Goal: Task Accomplishment & Management: Use online tool/utility

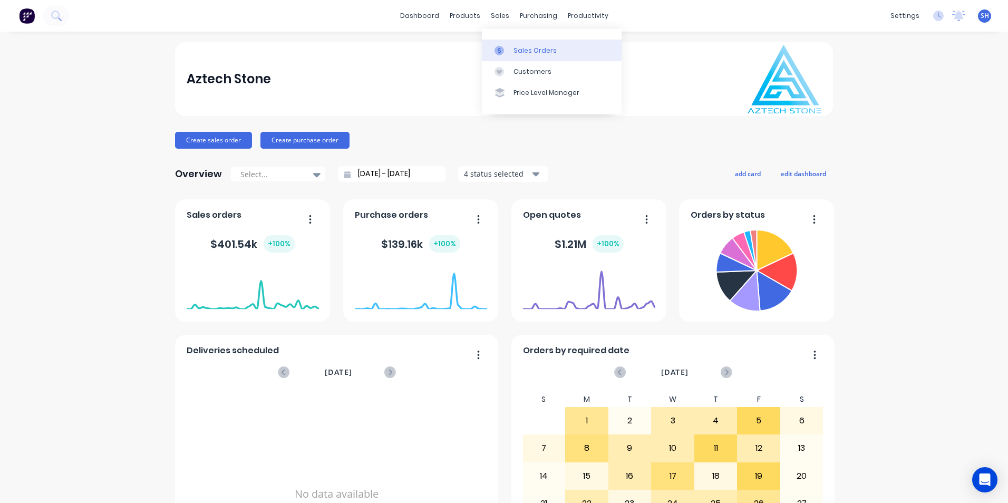
click at [540, 56] on link "Sales Orders" at bounding box center [552, 50] width 140 height 21
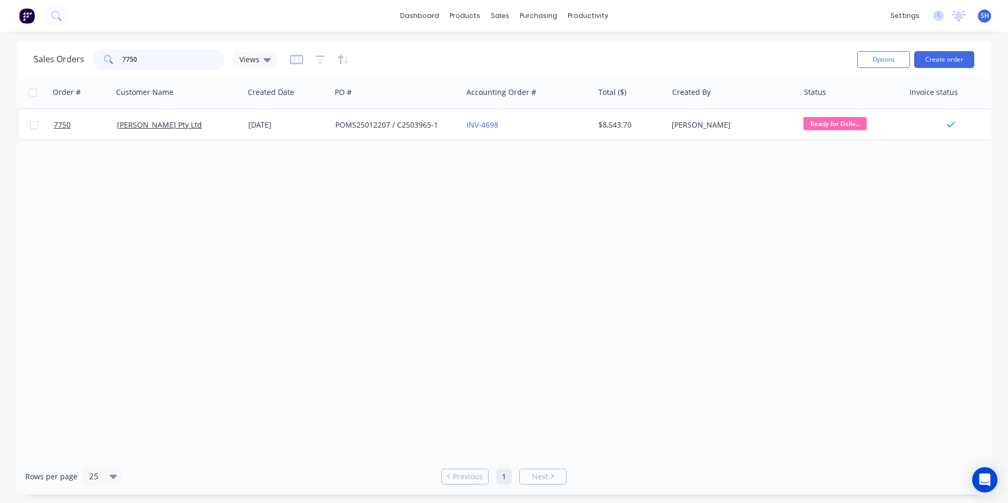
drag, startPoint x: 148, startPoint y: 62, endPoint x: 113, endPoint y: 62, distance: 35.3
click at [113, 62] on div "7750" at bounding box center [159, 59] width 132 height 21
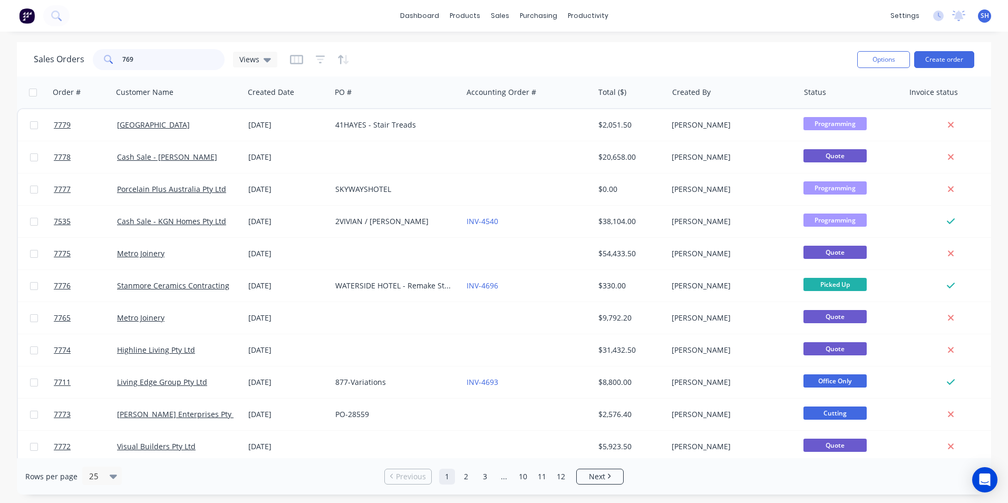
type input "7698"
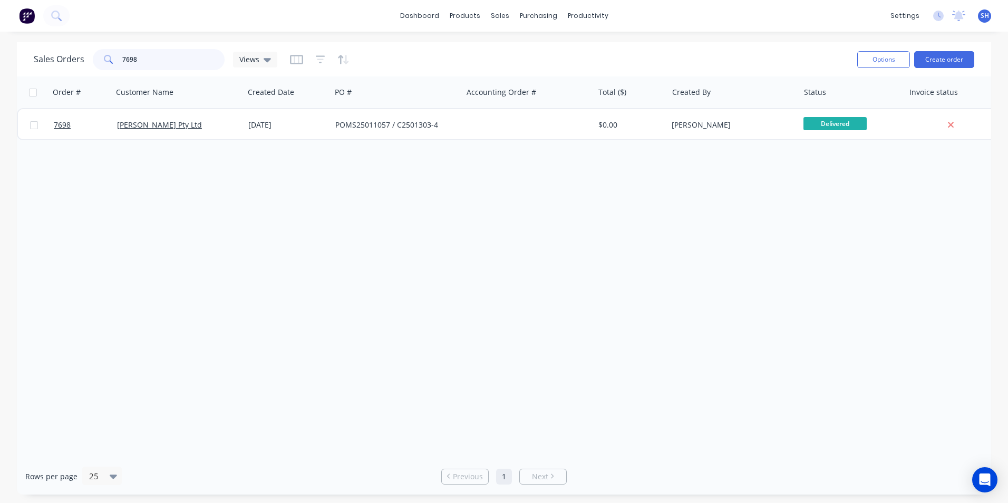
drag, startPoint x: 145, startPoint y: 62, endPoint x: 122, endPoint y: 64, distance: 22.7
click at [122, 64] on input "7698" at bounding box center [173, 59] width 103 height 21
type input "7"
drag, startPoint x: 141, startPoint y: 63, endPoint x: 113, endPoint y: 63, distance: 27.4
click at [113, 63] on div "7759" at bounding box center [159, 59] width 132 height 21
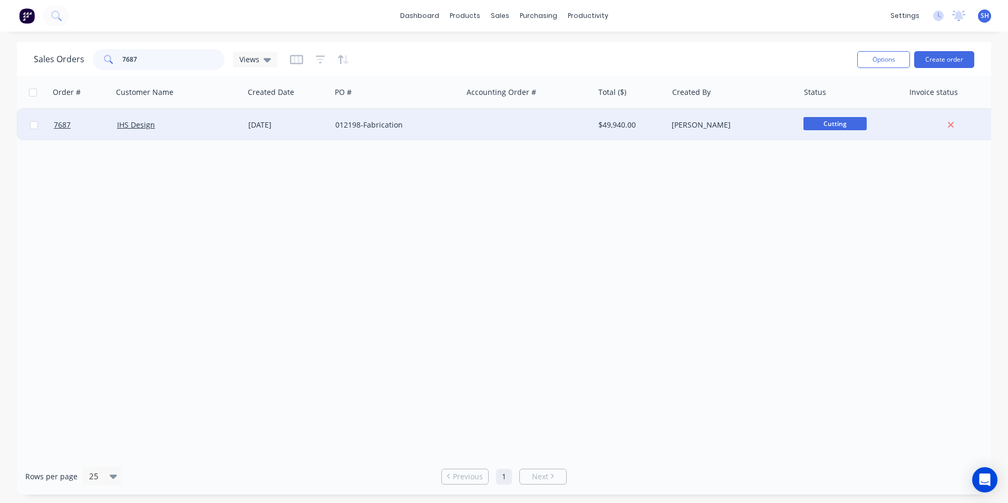
type input "7687"
click at [309, 134] on div "[DATE]" at bounding box center [287, 125] width 87 height 32
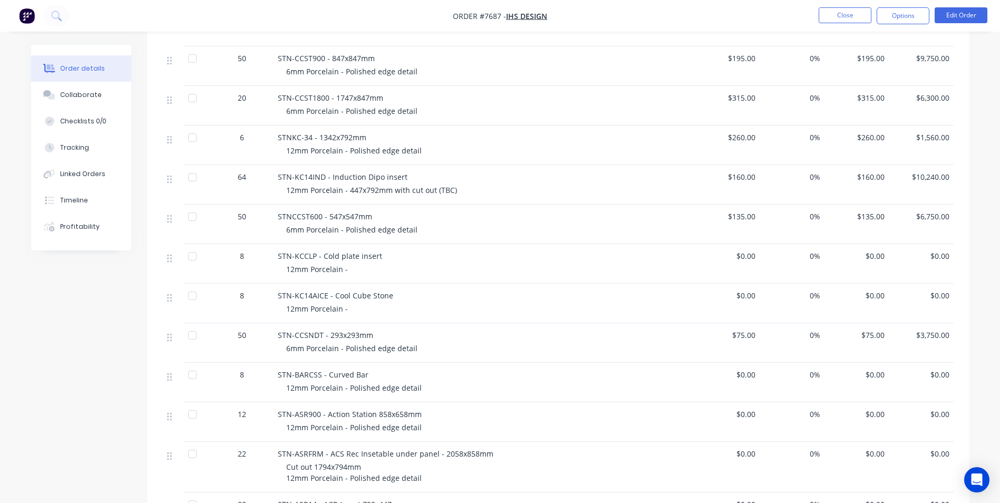
scroll to position [316, 0]
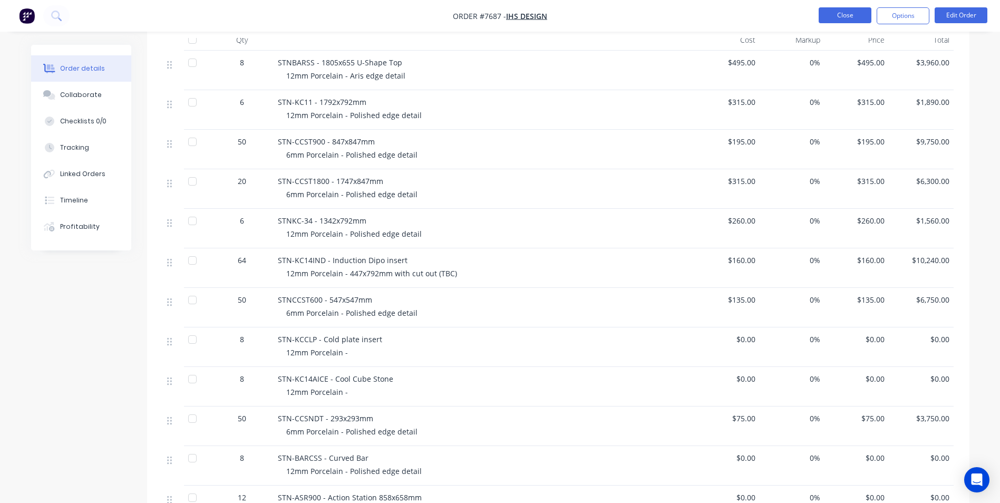
click at [838, 10] on button "Close" at bounding box center [844, 15] width 53 height 16
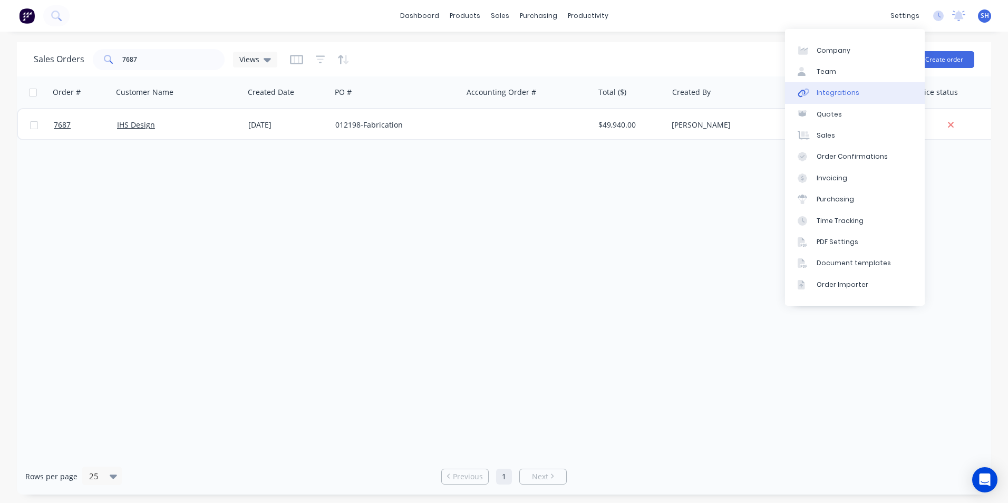
click at [842, 96] on div "Integrations" at bounding box center [837, 92] width 43 height 9
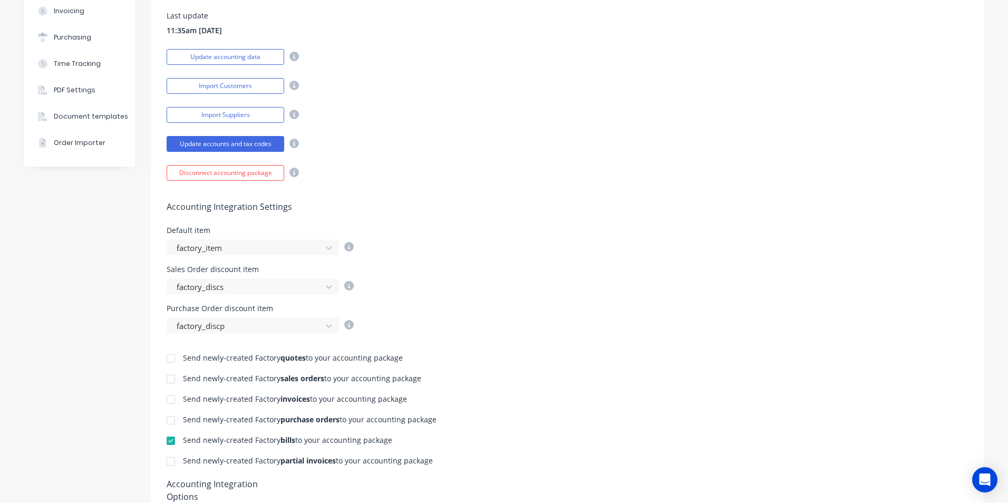
scroll to position [316, 0]
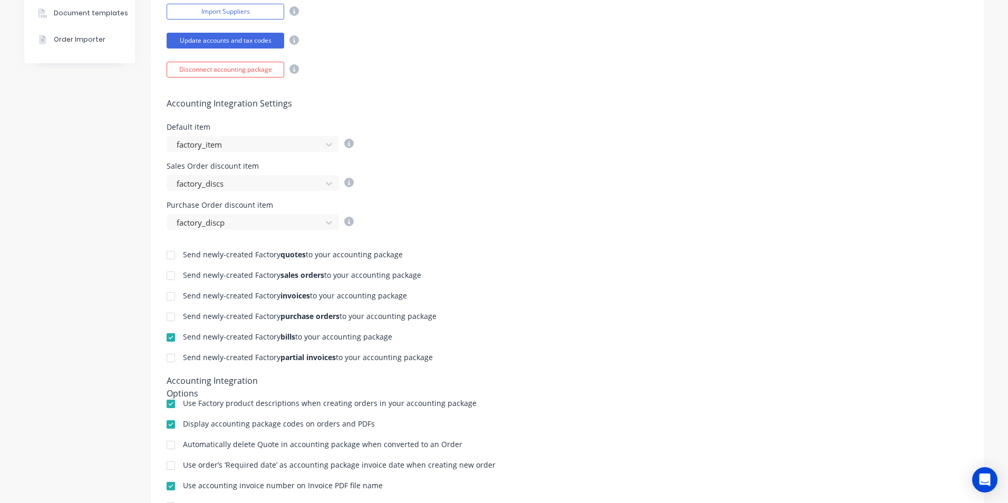
click at [164, 297] on div at bounding box center [170, 296] width 21 height 21
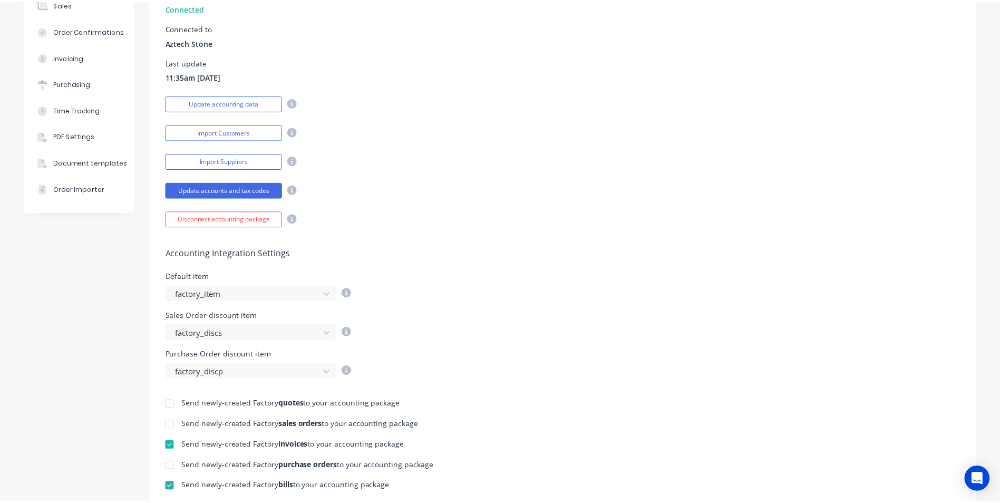
scroll to position [0, 0]
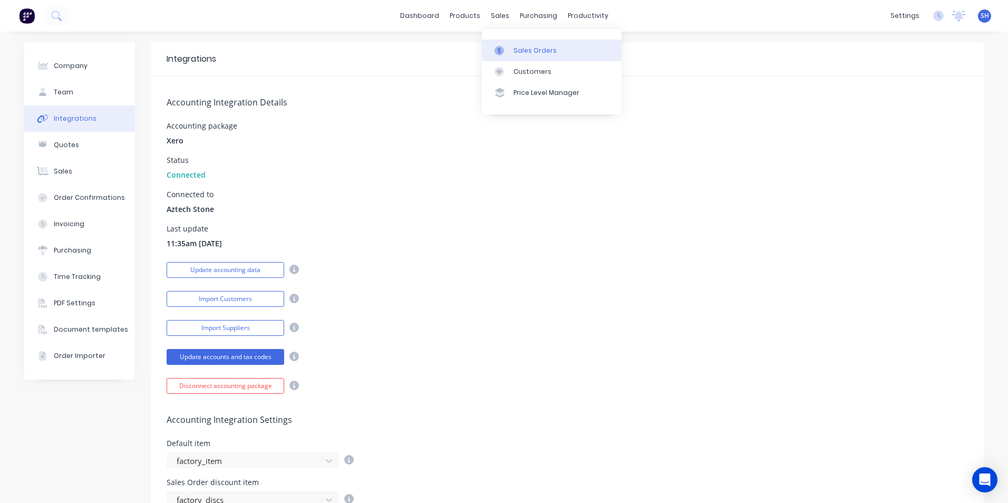
click at [509, 51] on div at bounding box center [502, 50] width 16 height 9
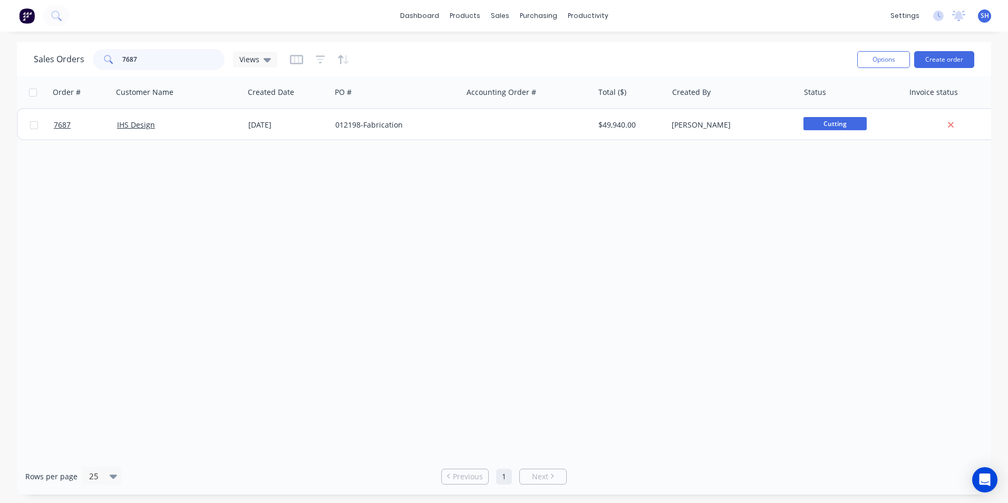
drag, startPoint x: 153, startPoint y: 62, endPoint x: 121, endPoint y: 62, distance: 31.6
click at [122, 62] on input "7687" at bounding box center [173, 59] width 103 height 21
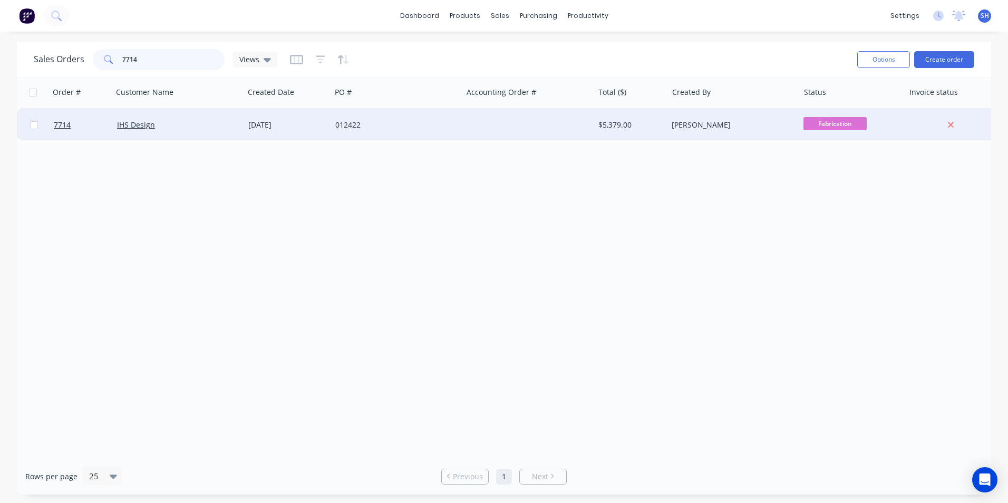
type input "7714"
click at [395, 124] on div "012422" at bounding box center [393, 125] width 117 height 11
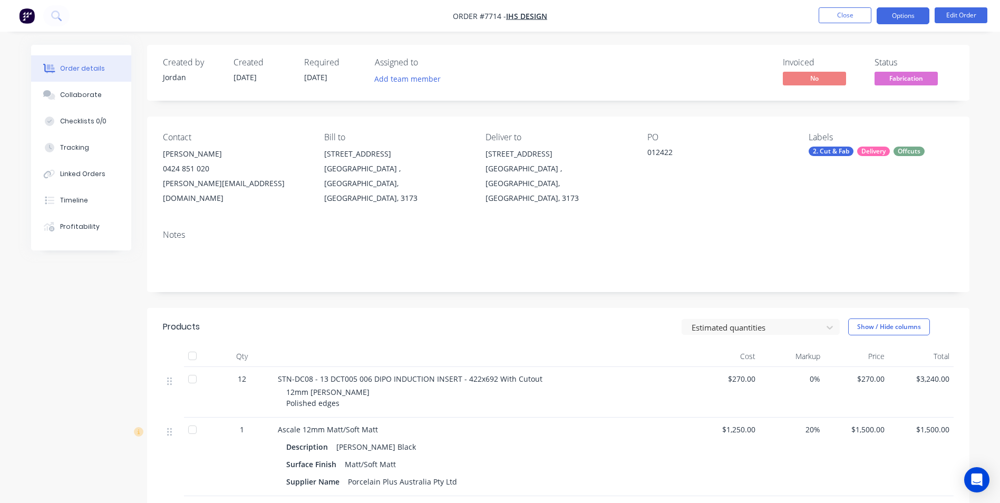
click at [899, 21] on button "Options" at bounding box center [902, 15] width 53 height 17
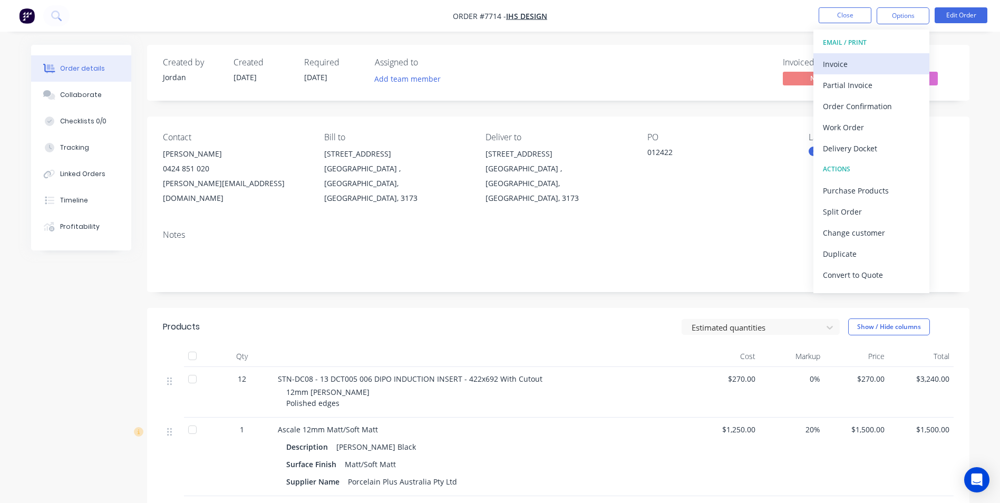
click at [870, 57] on div "Invoice" at bounding box center [871, 63] width 97 height 15
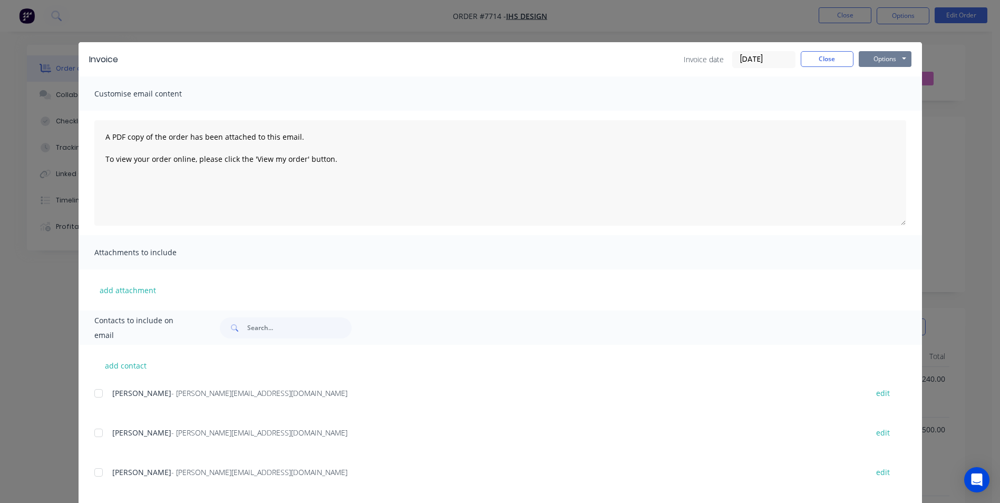
click at [881, 58] on button "Options" at bounding box center [884, 59] width 53 height 16
click at [880, 91] on button "Print" at bounding box center [891, 94] width 67 height 17
click at [826, 62] on button "Close" at bounding box center [826, 59] width 53 height 16
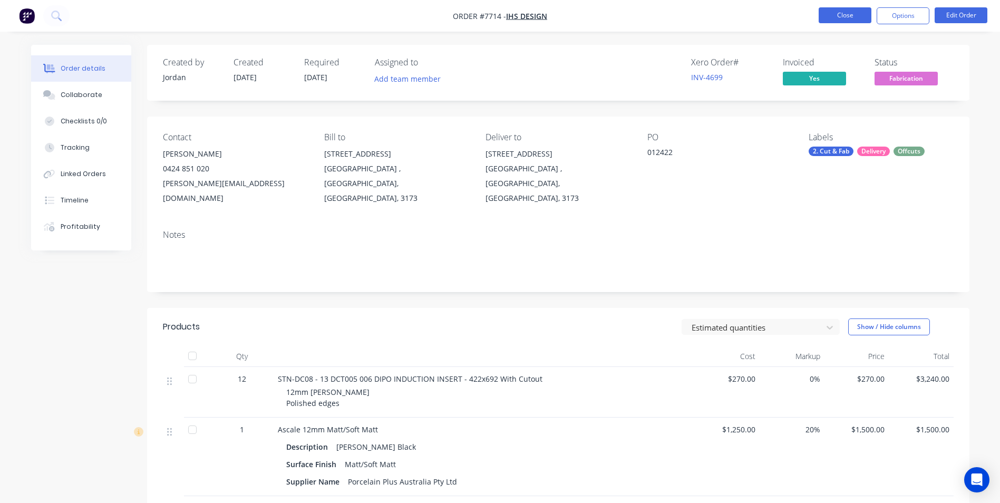
click at [853, 13] on button "Close" at bounding box center [844, 15] width 53 height 16
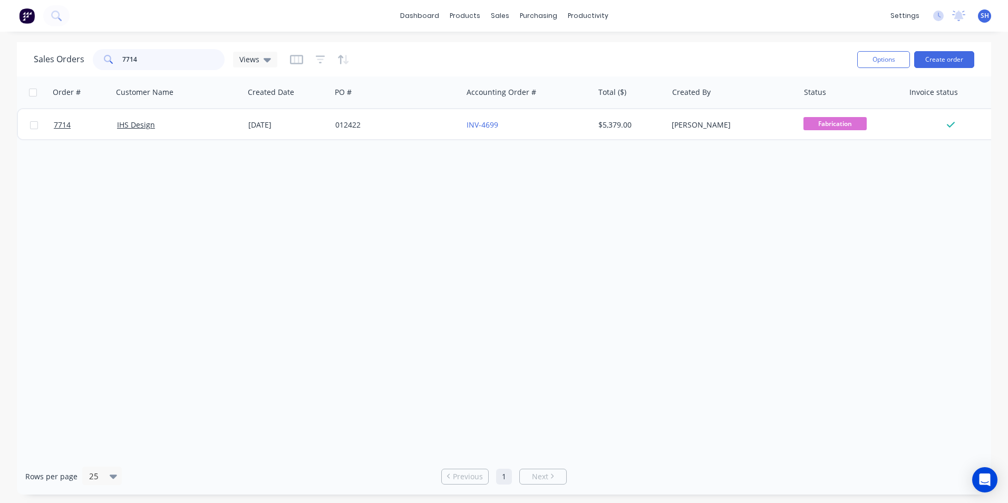
click at [157, 63] on input "7714" at bounding box center [173, 59] width 103 height 21
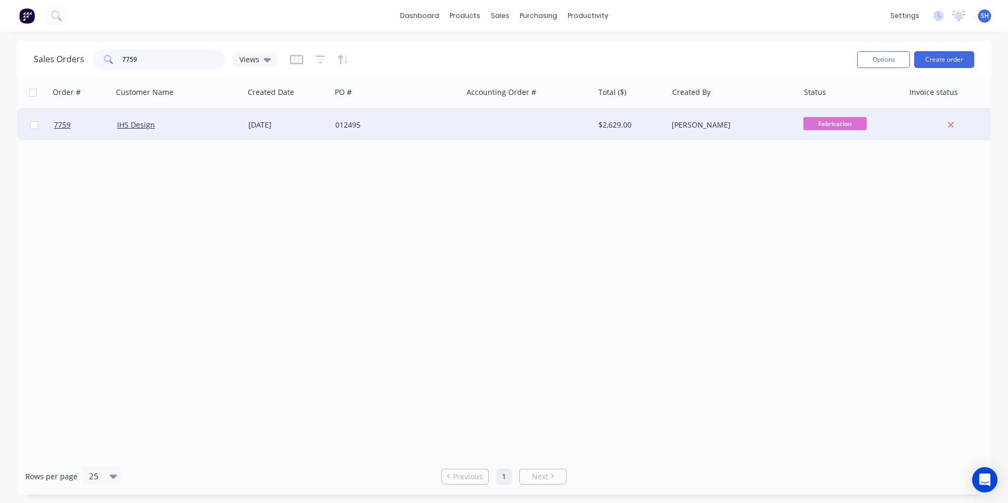
type input "7759"
click at [311, 128] on div "[DATE]" at bounding box center [287, 125] width 79 height 11
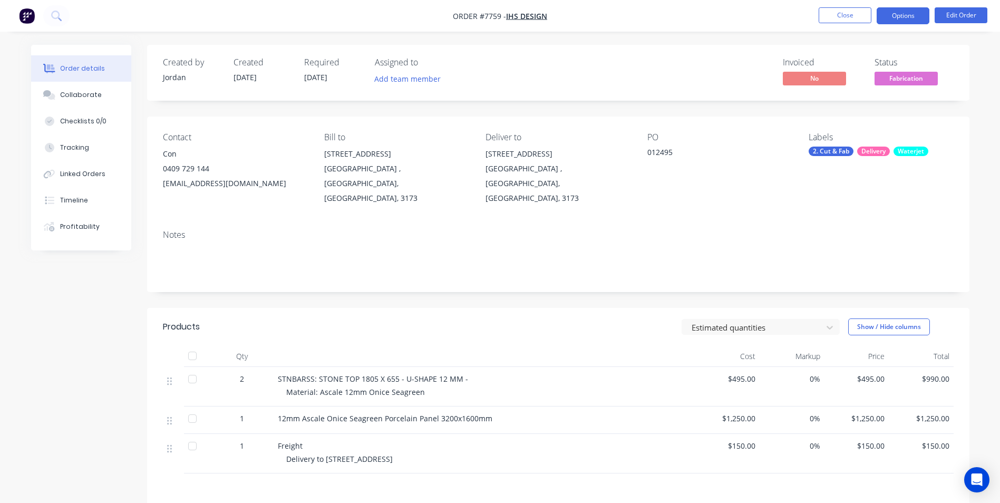
click at [895, 22] on button "Options" at bounding box center [902, 15] width 53 height 17
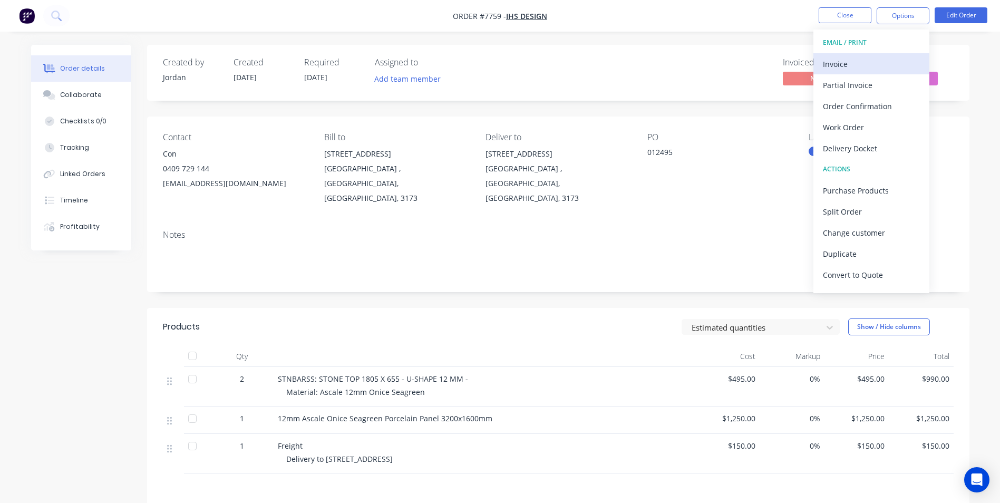
click at [862, 63] on div "Invoice" at bounding box center [871, 63] width 97 height 15
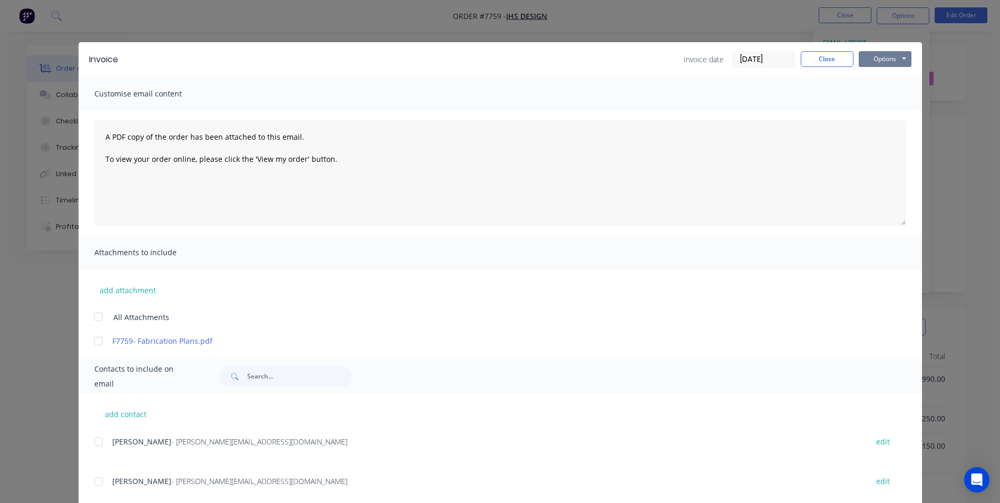
click at [876, 62] on button "Options" at bounding box center [884, 59] width 53 height 16
click at [882, 91] on button "Print" at bounding box center [891, 94] width 67 height 17
click at [815, 55] on button "Close" at bounding box center [826, 59] width 53 height 16
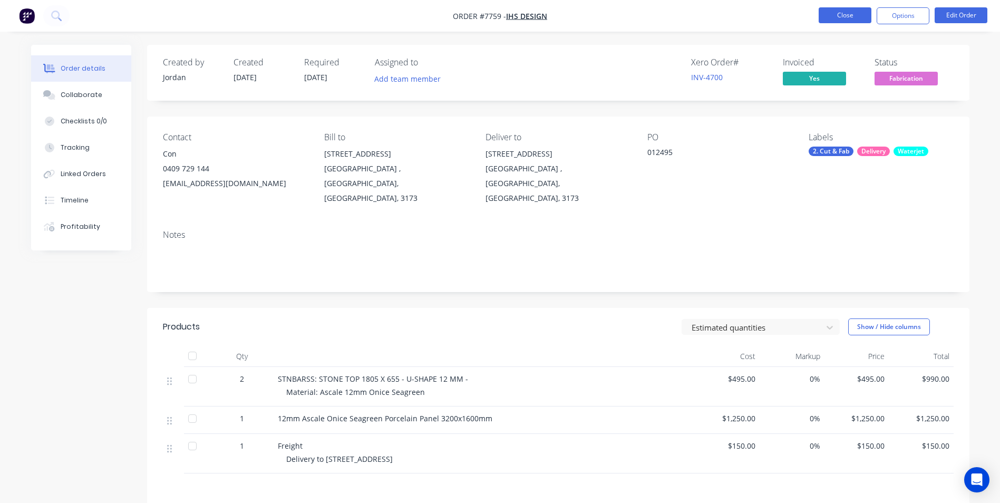
click at [847, 15] on button "Close" at bounding box center [844, 15] width 53 height 16
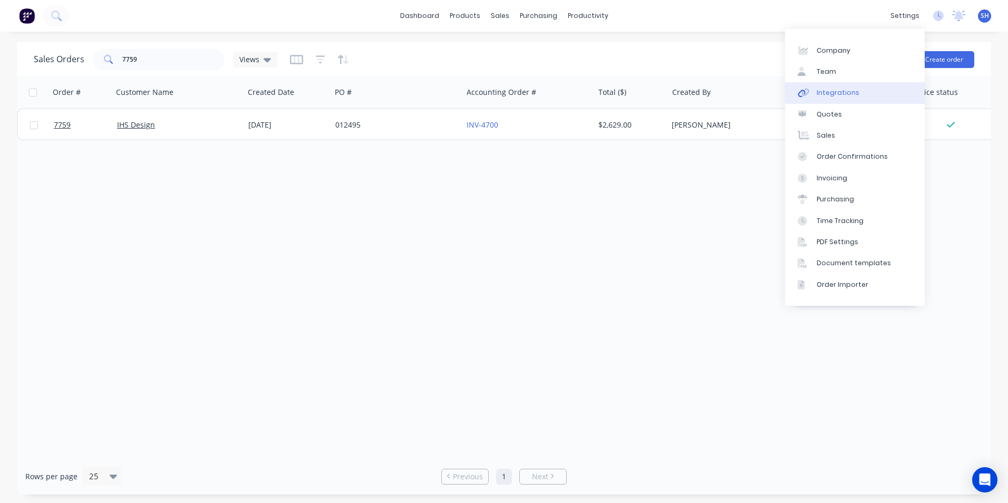
click at [852, 92] on div "Integrations" at bounding box center [837, 92] width 43 height 9
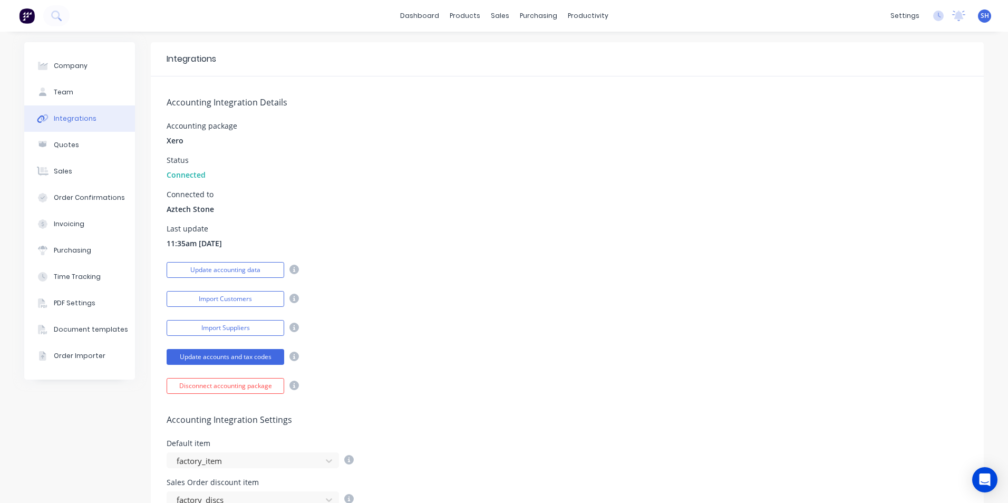
scroll to position [211, 0]
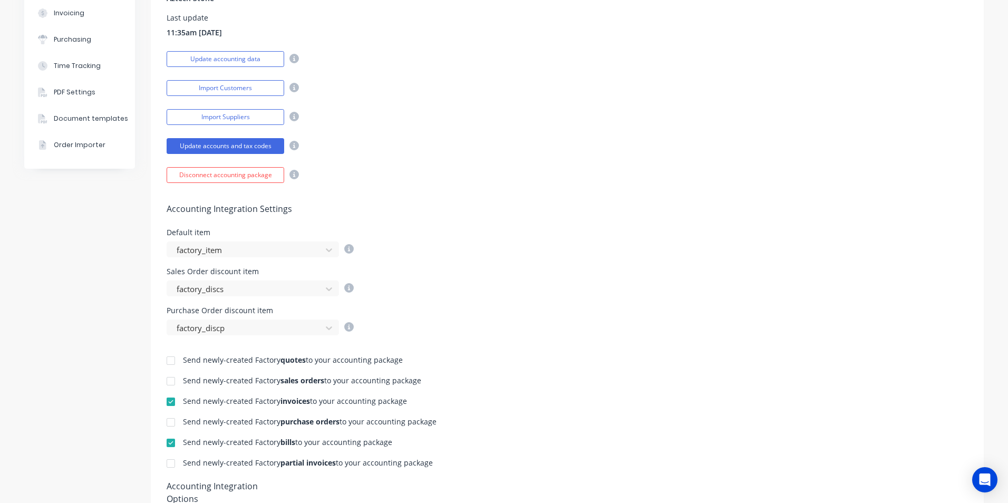
click at [165, 404] on div at bounding box center [170, 401] width 21 height 21
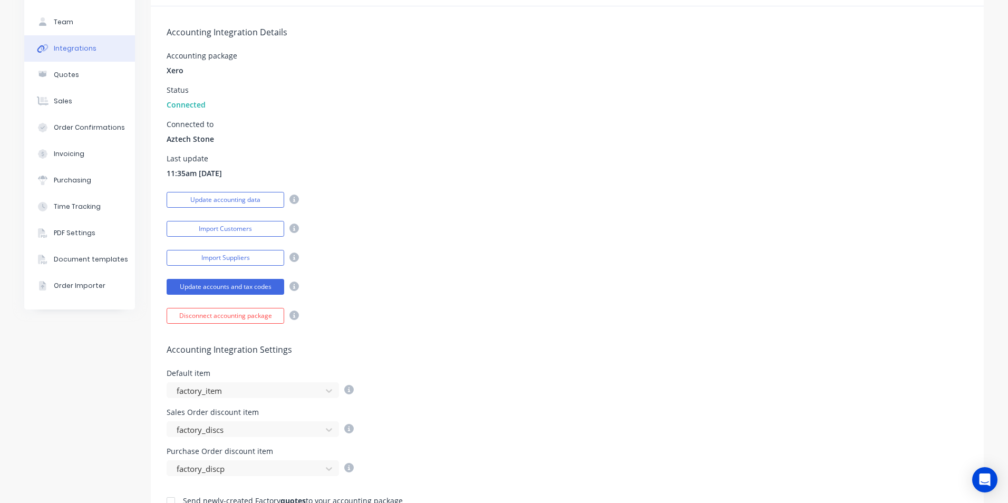
scroll to position [0, 0]
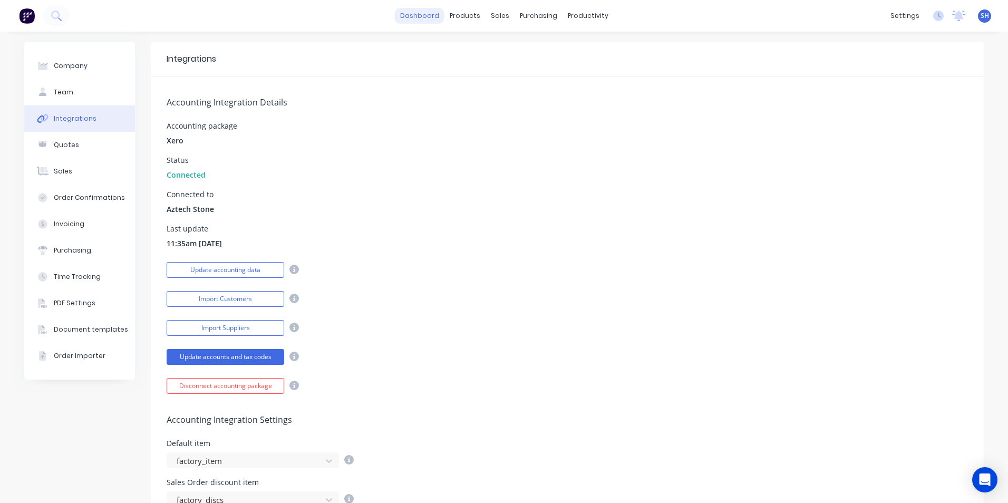
click at [423, 18] on link "dashboard" at bounding box center [420, 16] width 50 height 16
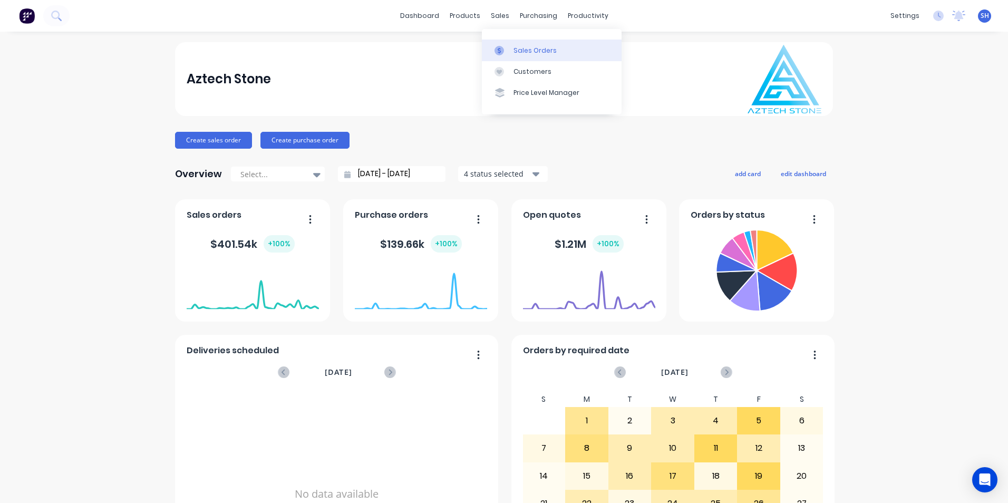
click at [511, 47] on link "Sales Orders" at bounding box center [552, 50] width 140 height 21
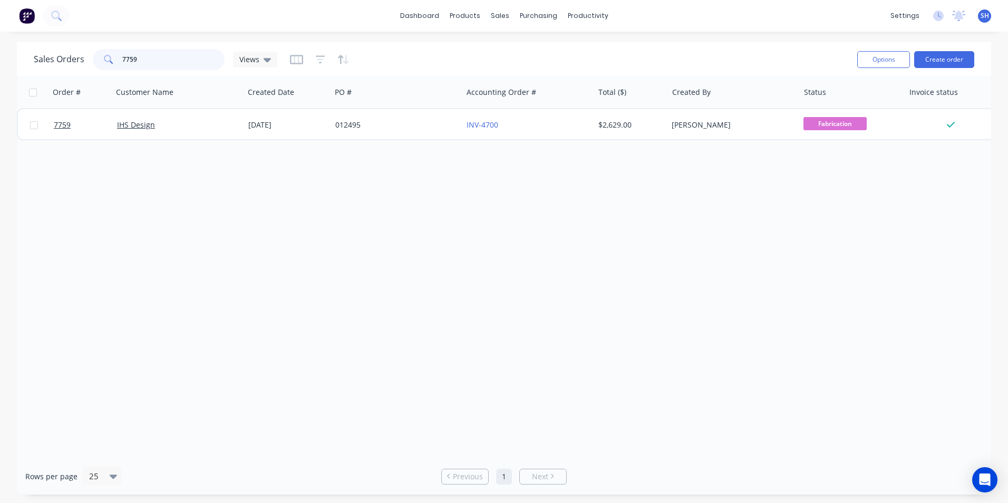
drag, startPoint x: 151, startPoint y: 63, endPoint x: 122, endPoint y: 65, distance: 28.6
click at [122, 65] on input "7759" at bounding box center [173, 59] width 103 height 21
click at [800, 269] on div "Order # Customer Name Created Date PO # Accounting Order # Total ($) Created By…" at bounding box center [504, 267] width 974 height 382
drag, startPoint x: 155, startPoint y: 60, endPoint x: 118, endPoint y: 63, distance: 37.6
click at [118, 63] on div "7583" at bounding box center [159, 59] width 132 height 21
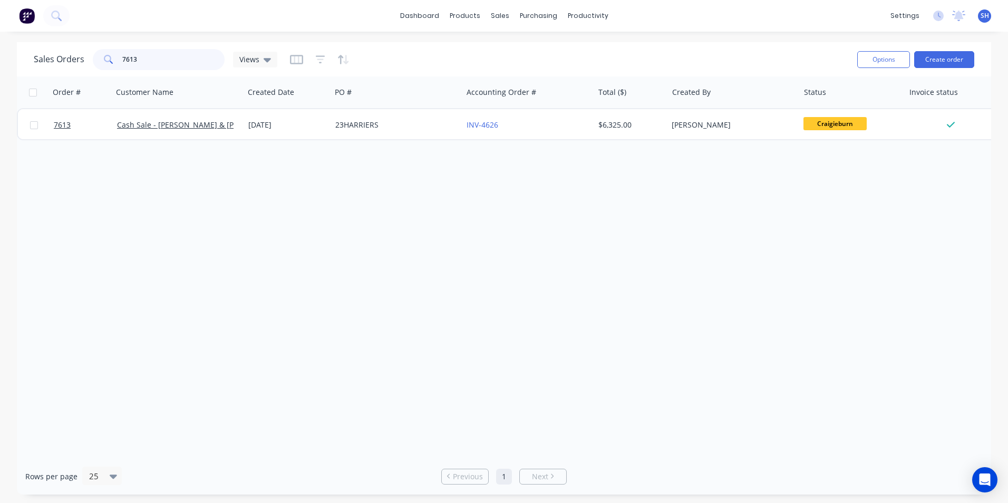
drag, startPoint x: 151, startPoint y: 62, endPoint x: 111, endPoint y: 63, distance: 40.6
click at [111, 63] on div "7613" at bounding box center [159, 59] width 132 height 21
type input "7543"
